Goal: Check status: Check status

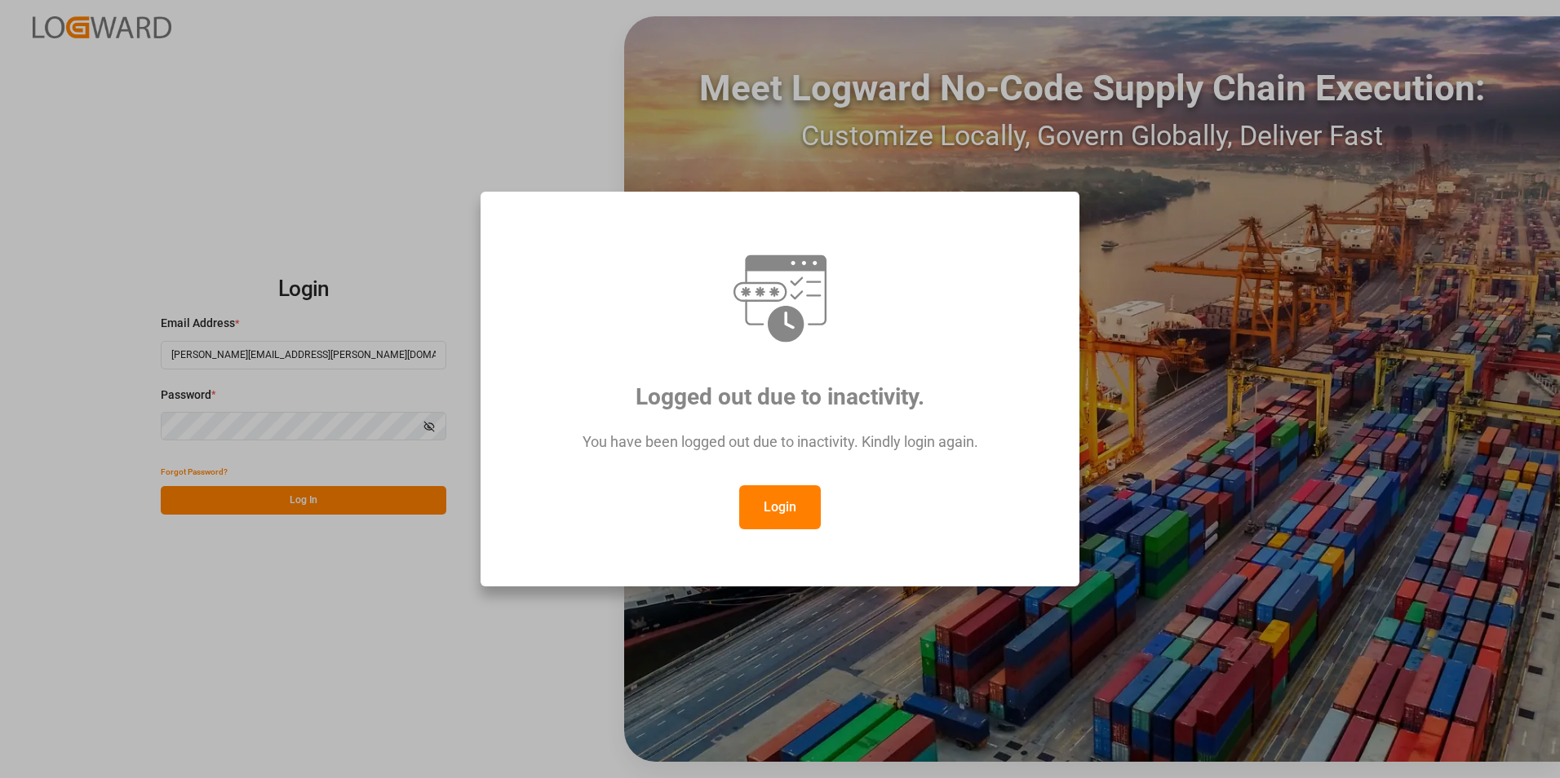
click at [795, 505] on button "Login" at bounding box center [780, 507] width 82 height 44
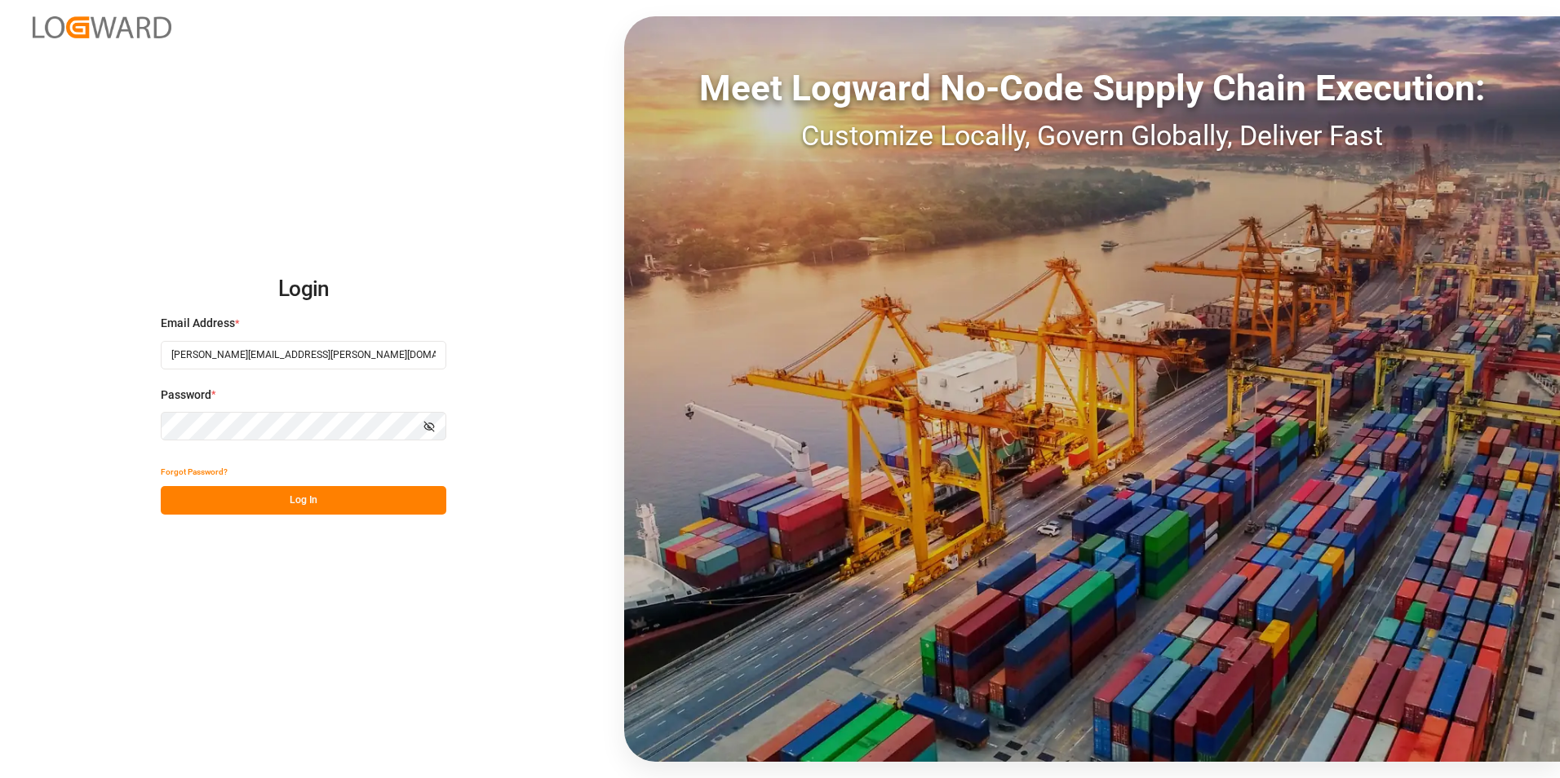
click at [322, 490] on button "Log In" at bounding box center [304, 500] width 286 height 29
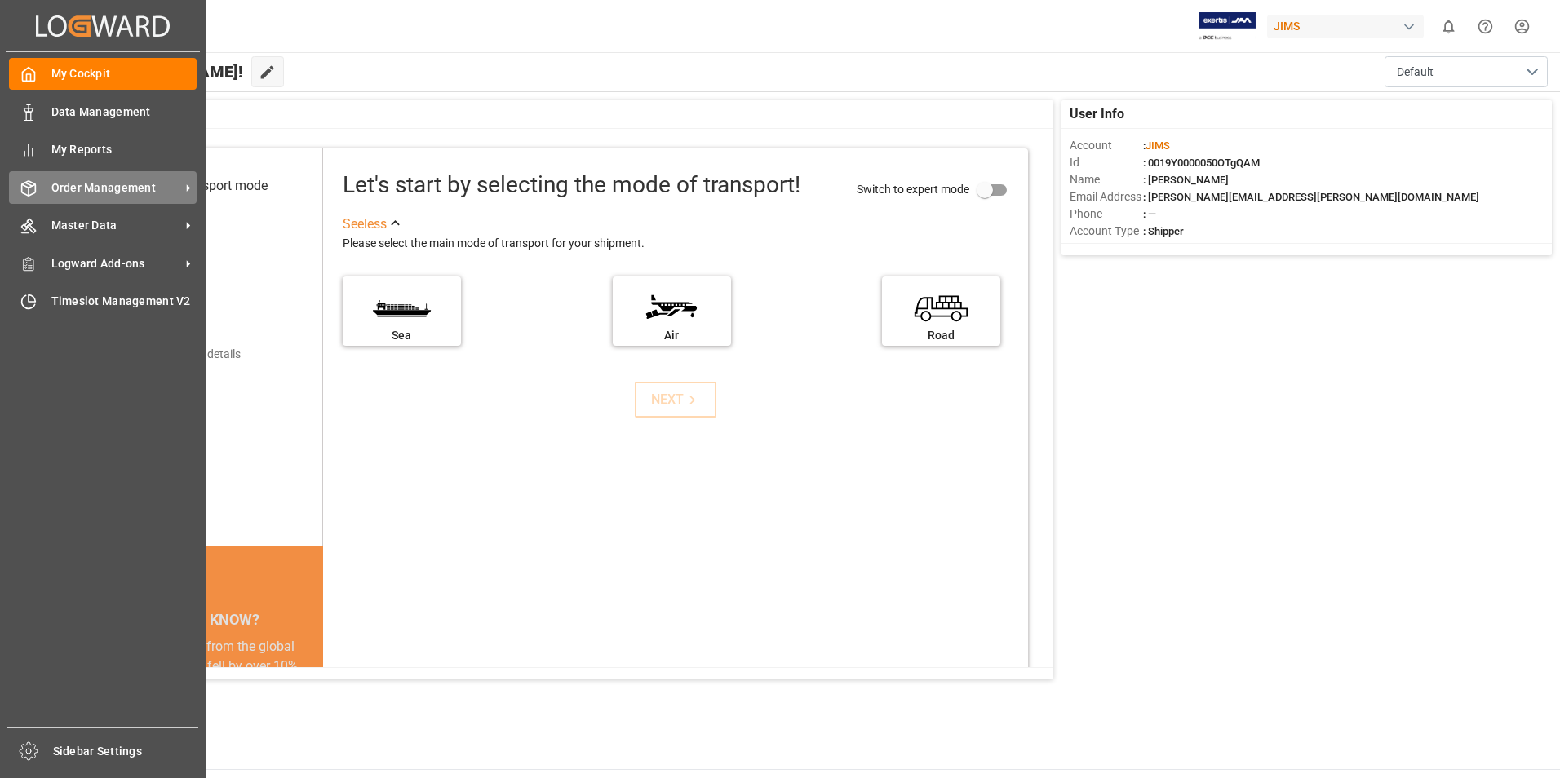
click at [79, 195] on span "Order Management" at bounding box center [115, 187] width 129 height 17
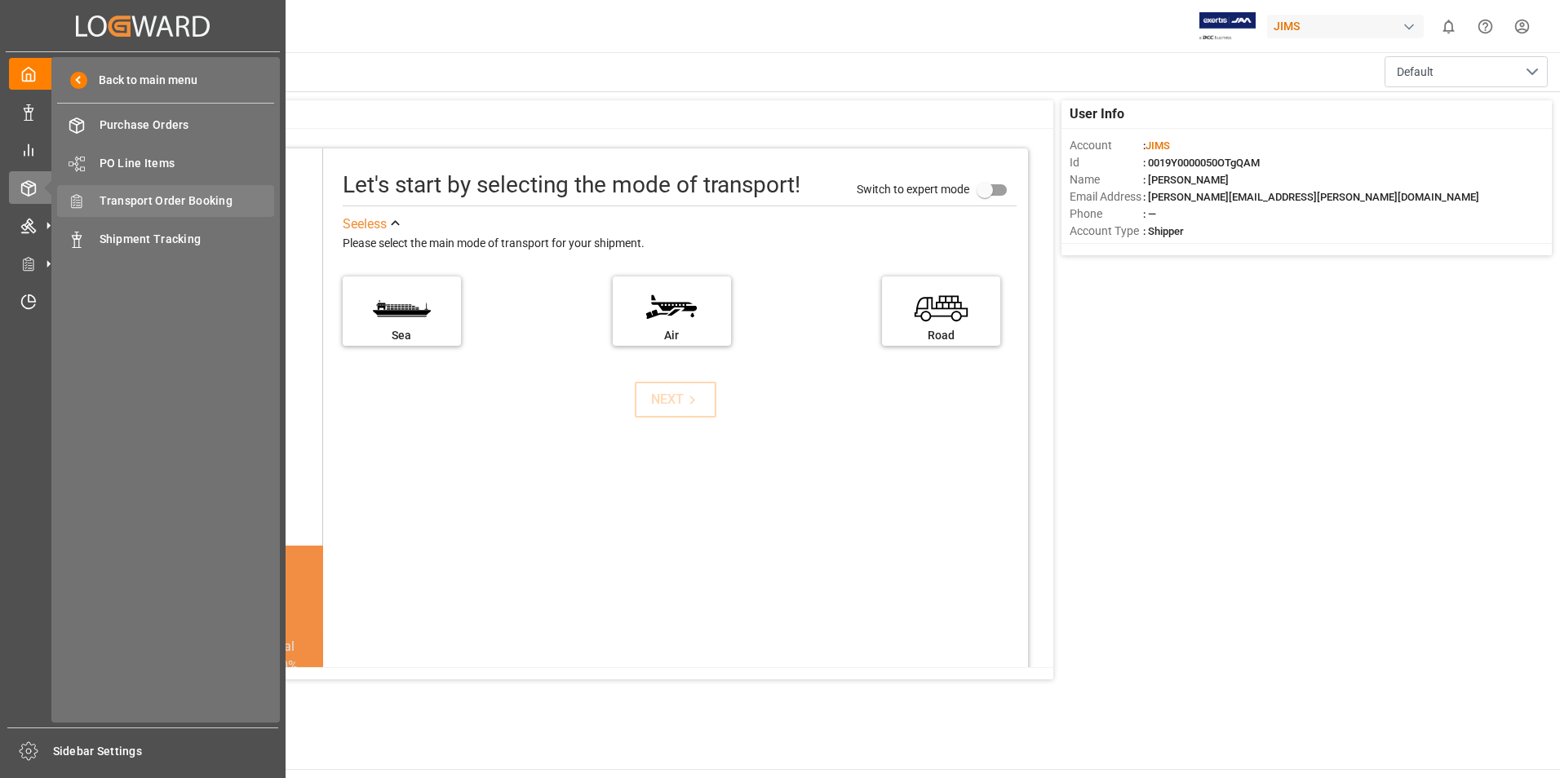
click at [157, 207] on span "Transport Order Booking" at bounding box center [187, 201] width 175 height 17
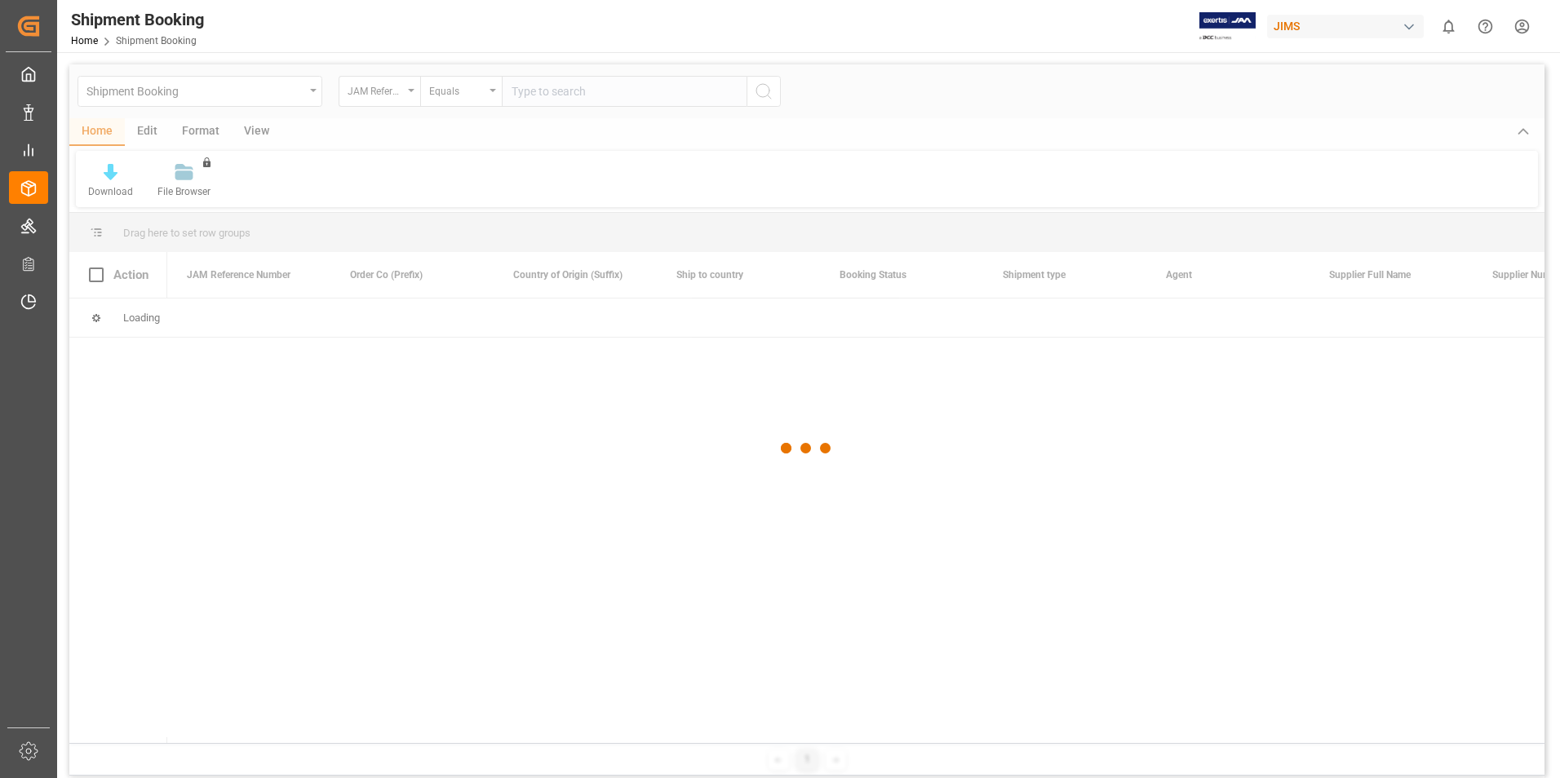
click at [556, 91] on div at bounding box center [806, 448] width 1475 height 768
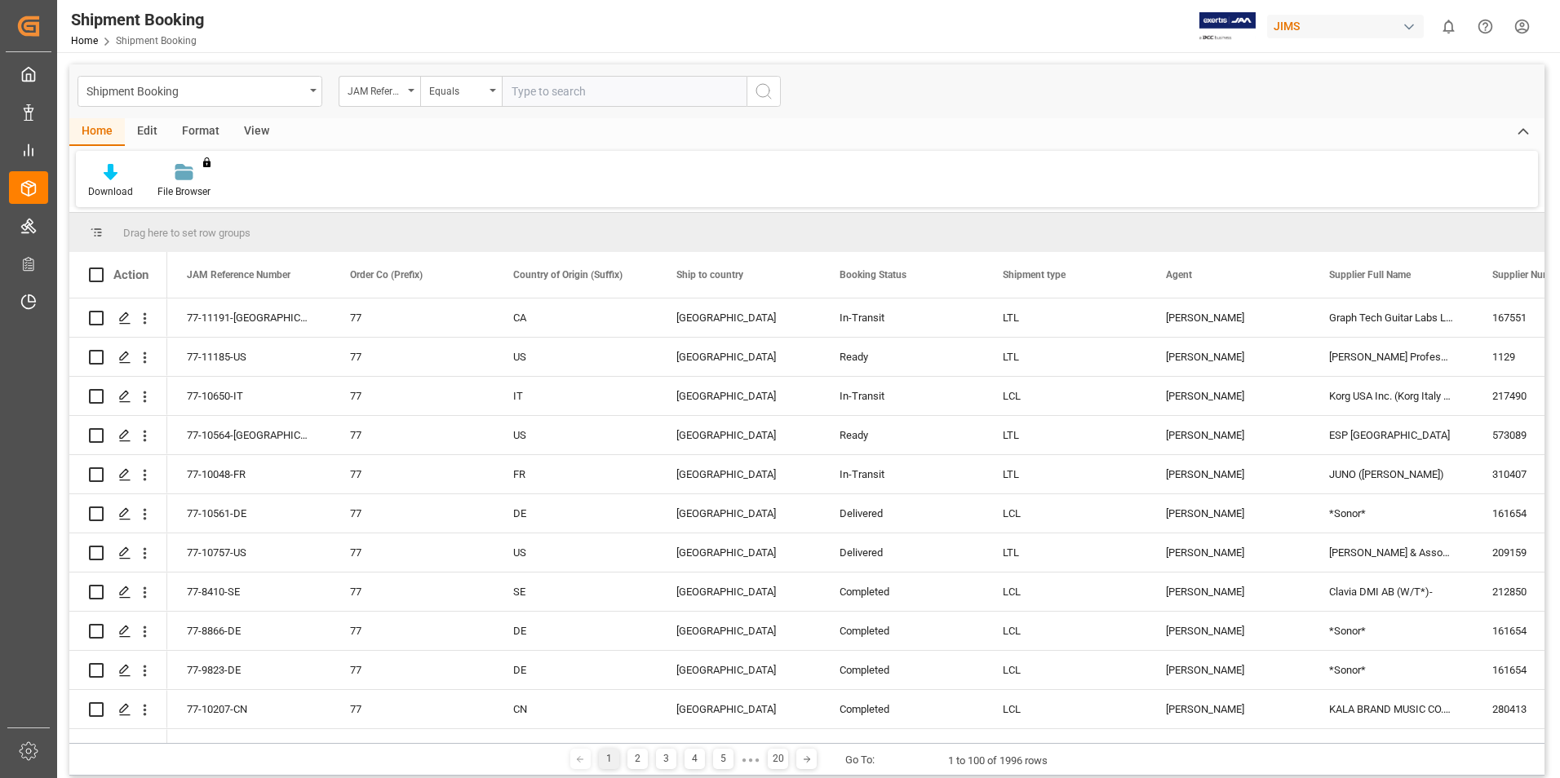
click at [535, 88] on input "text" at bounding box center [624, 91] width 245 height 31
type input "77-10757-us"
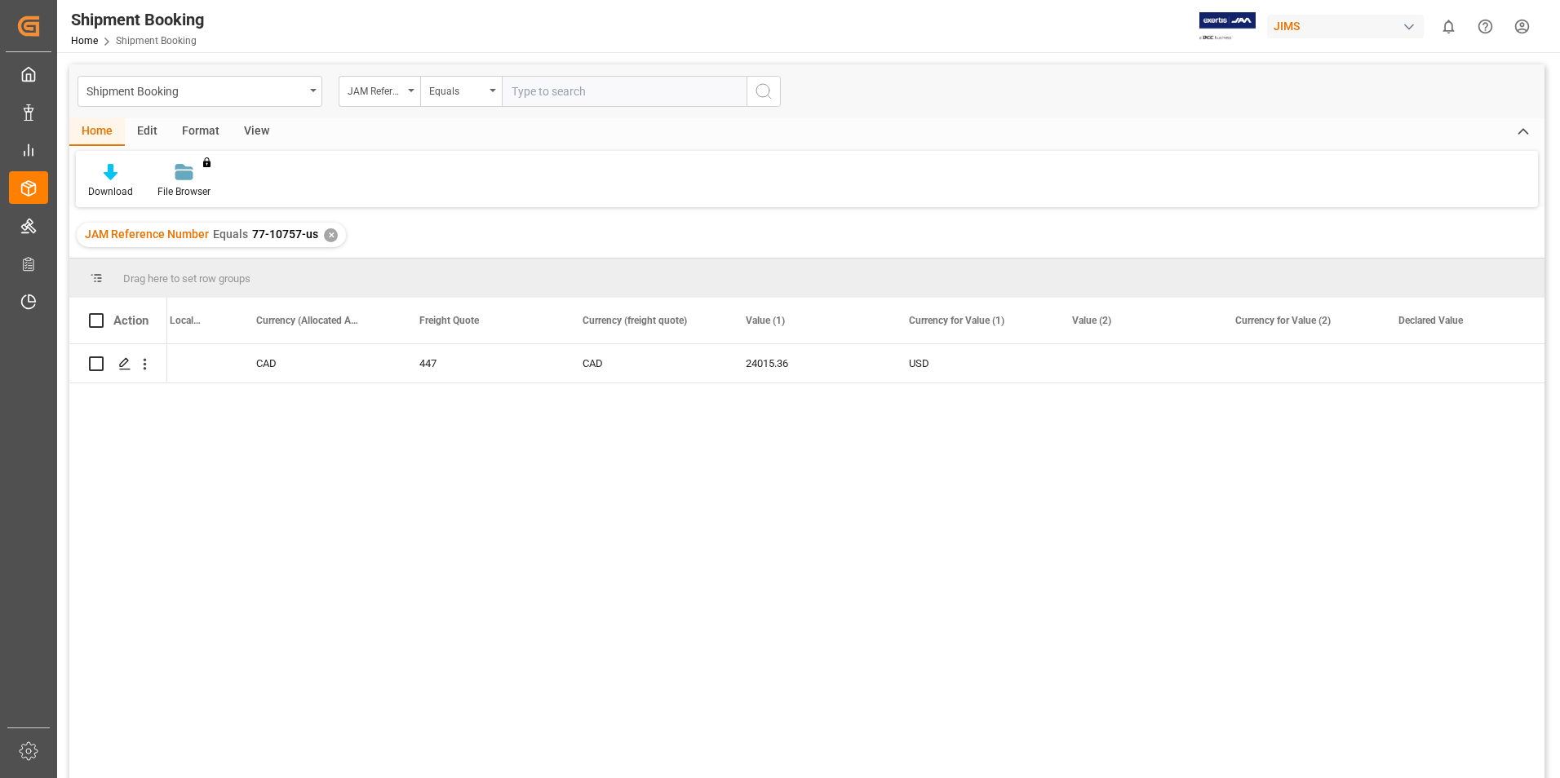
click at [328, 237] on div "✕" at bounding box center [331, 235] width 14 height 14
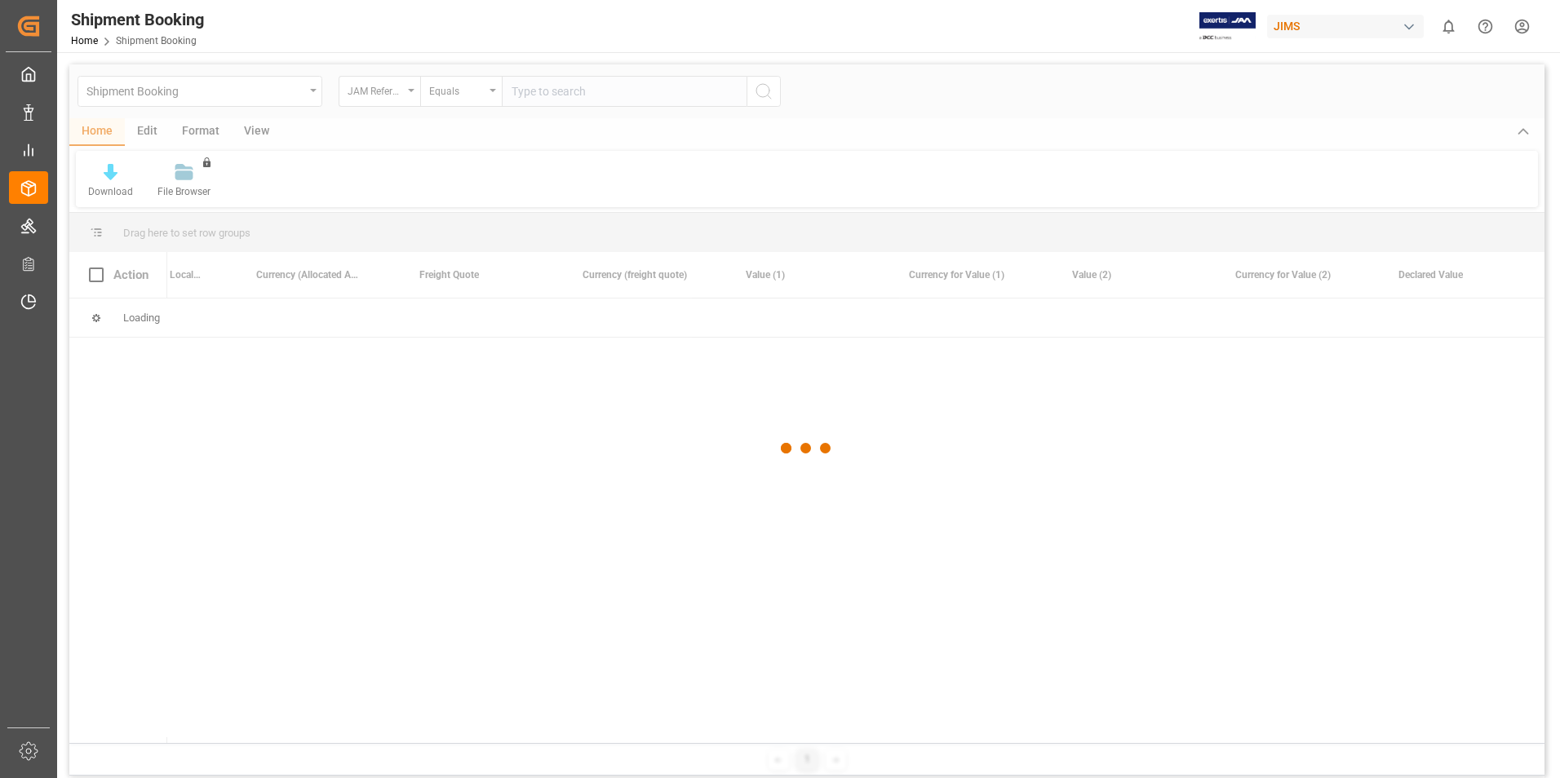
click at [549, 97] on div at bounding box center [806, 448] width 1475 height 768
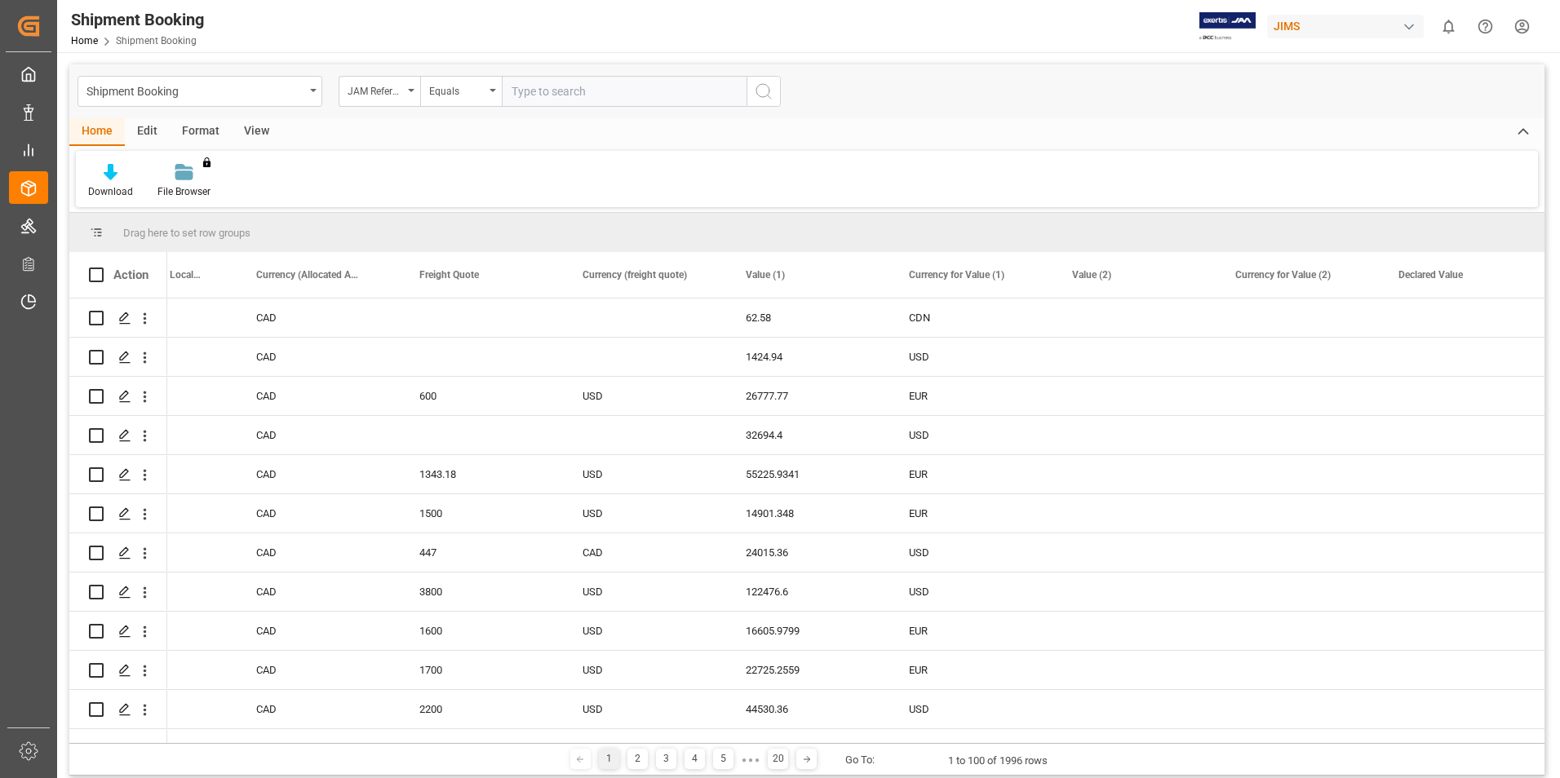
click at [553, 88] on input "text" at bounding box center [624, 91] width 245 height 31
paste input "77-9232-CN"
type input "77-9232-CN"
click at [759, 91] on icon "search button" at bounding box center [764, 92] width 20 height 20
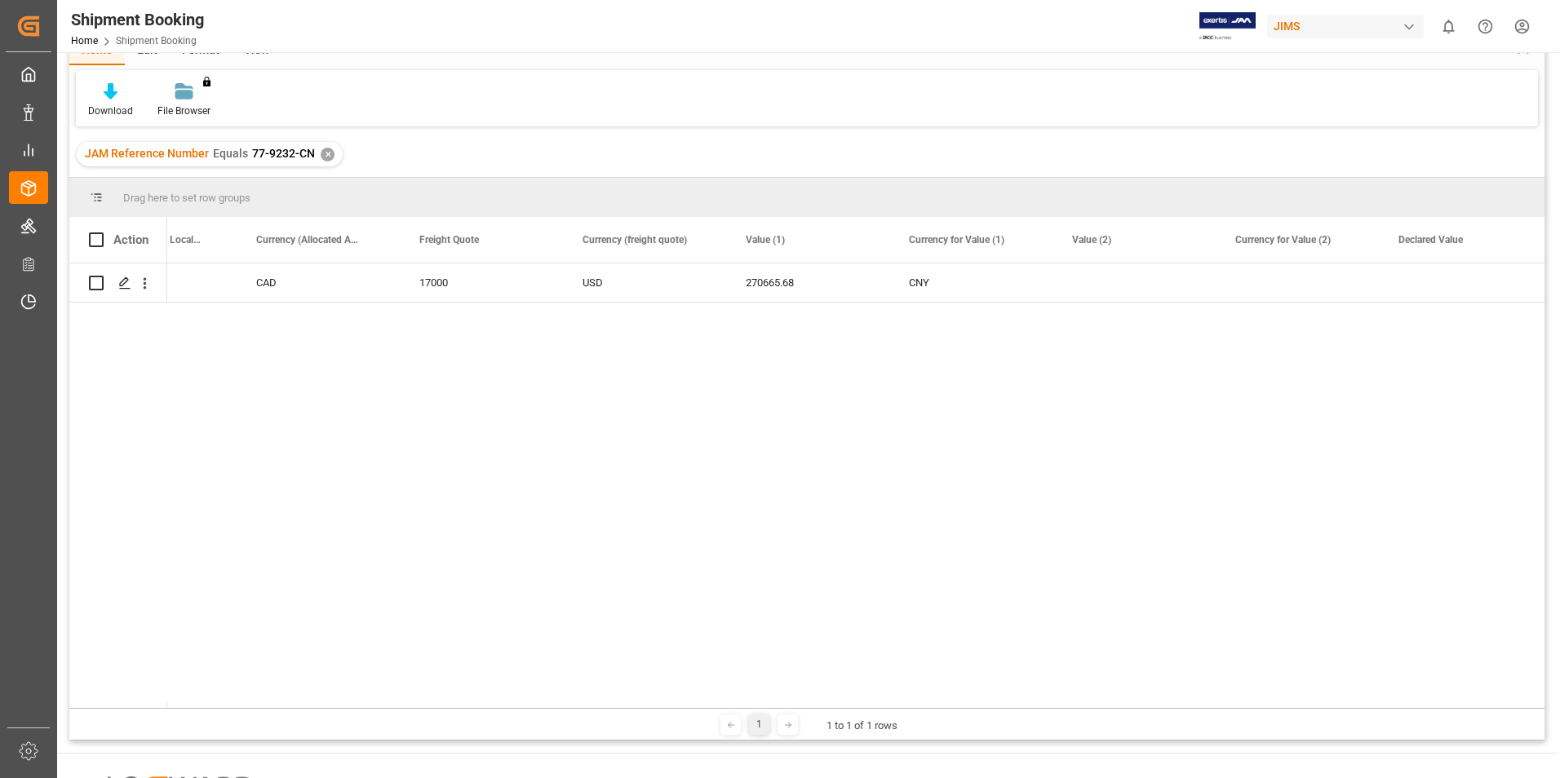
scroll to position [82, 0]
